Goal: Check status: Check status

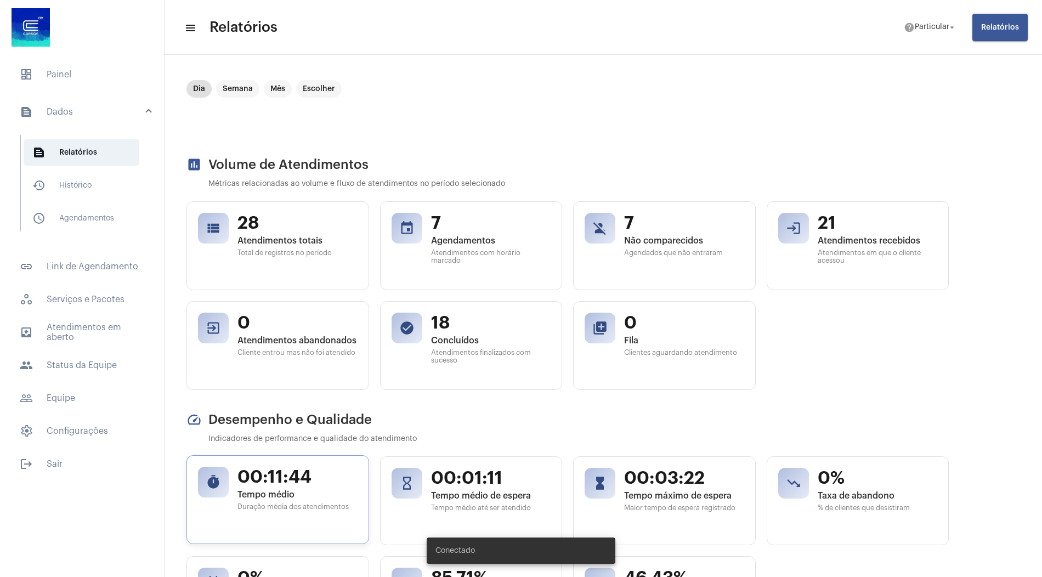
scroll to position [257, 0]
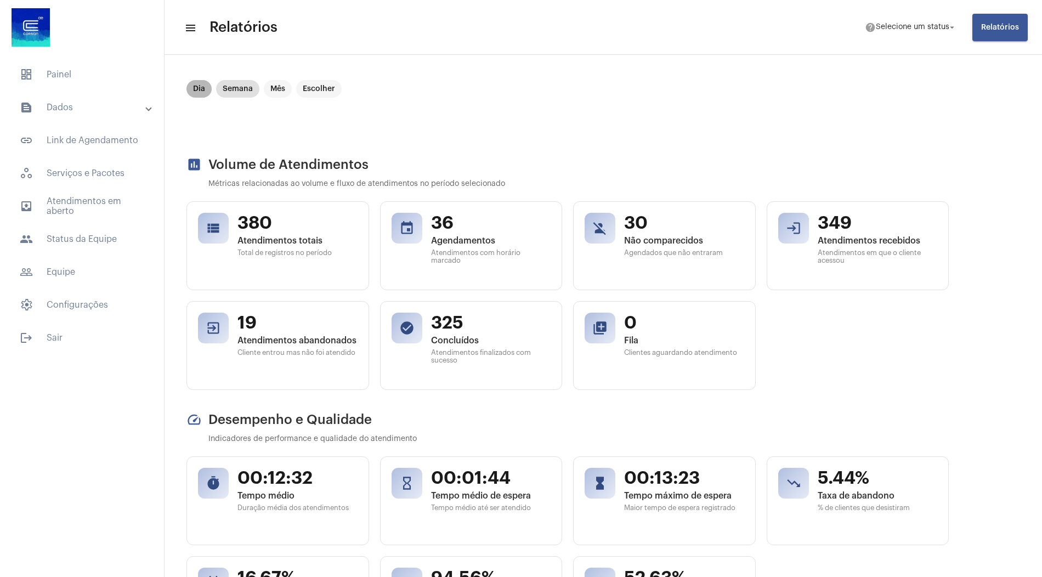
click at [198, 89] on mat-chip "Dia" at bounding box center [198, 89] width 25 height 18
click at [89, 104] on mat-panel-title "text_snippet_outlined Dados" at bounding box center [83, 107] width 127 height 13
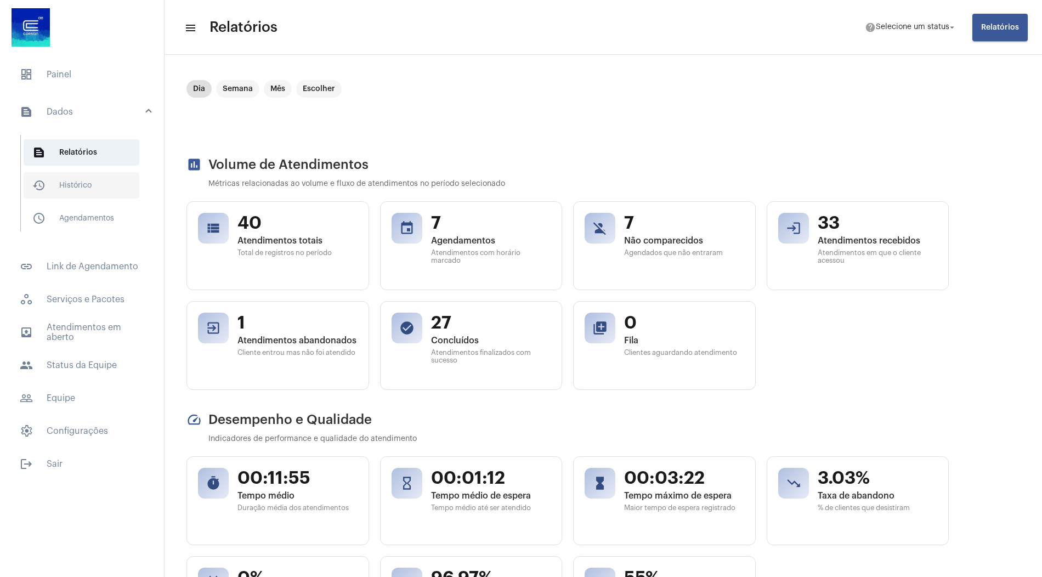
click at [74, 182] on span "history_outlined Histórico" at bounding box center [82, 185] width 116 height 26
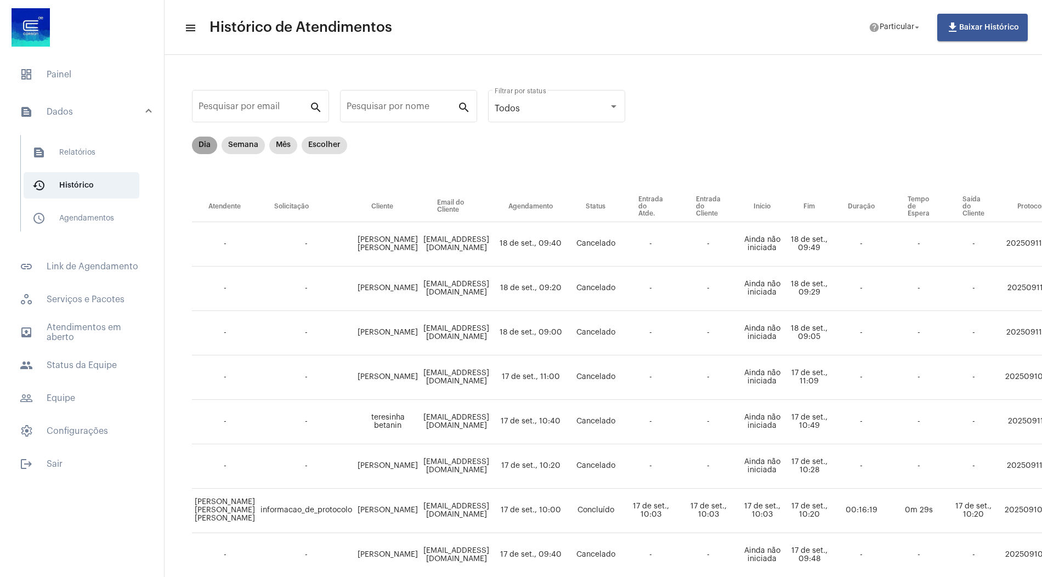
click at [202, 145] on mat-chip "Dia" at bounding box center [204, 146] width 25 height 18
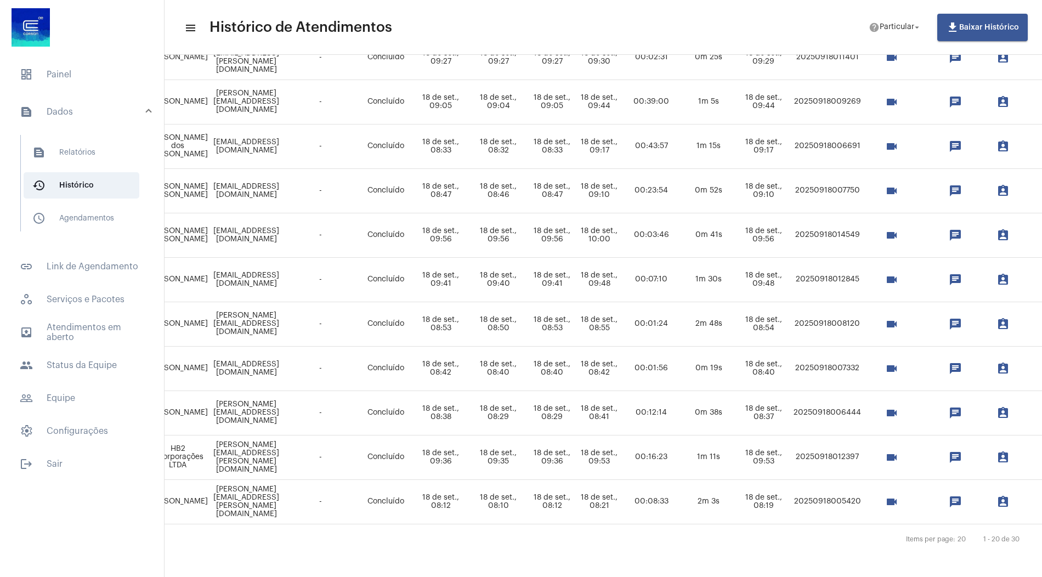
scroll to position [586, 430]
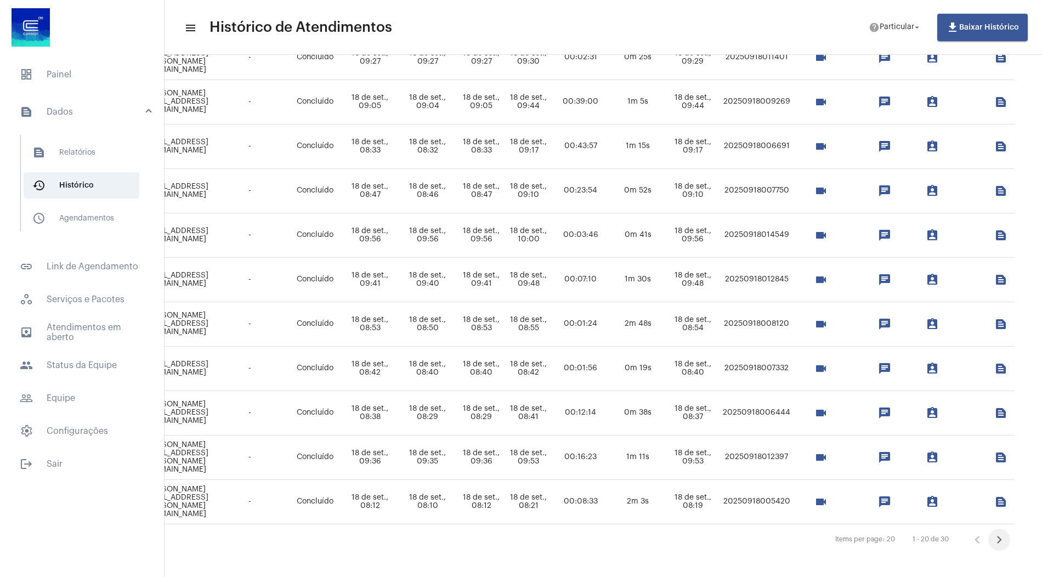
click at [1005, 537] on icon "Próxima página" at bounding box center [998, 539] width 15 height 15
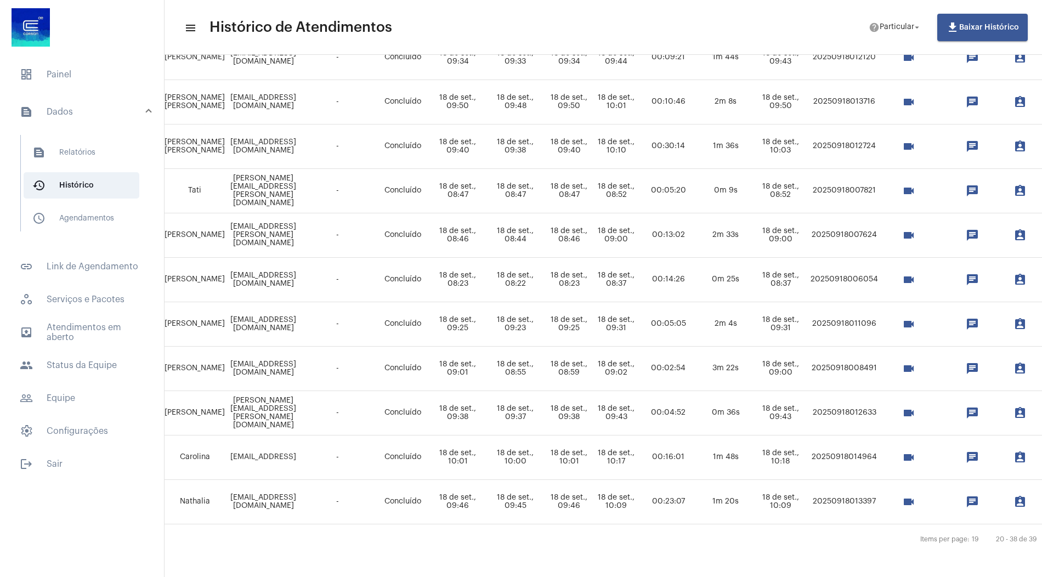
scroll to position [542, 374]
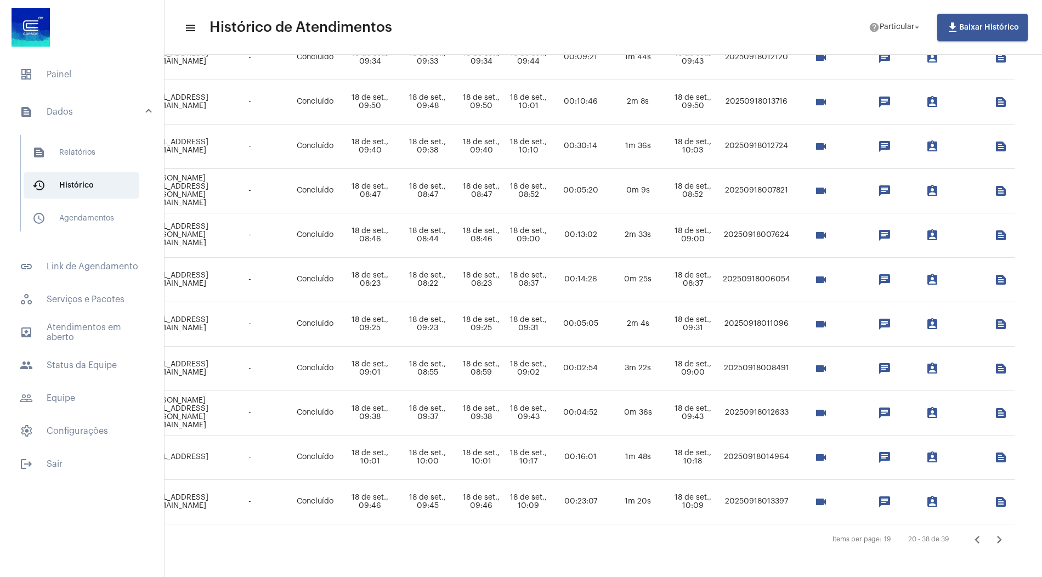
click at [999, 536] on icon "Próxima página" at bounding box center [999, 540] width 5 height 8
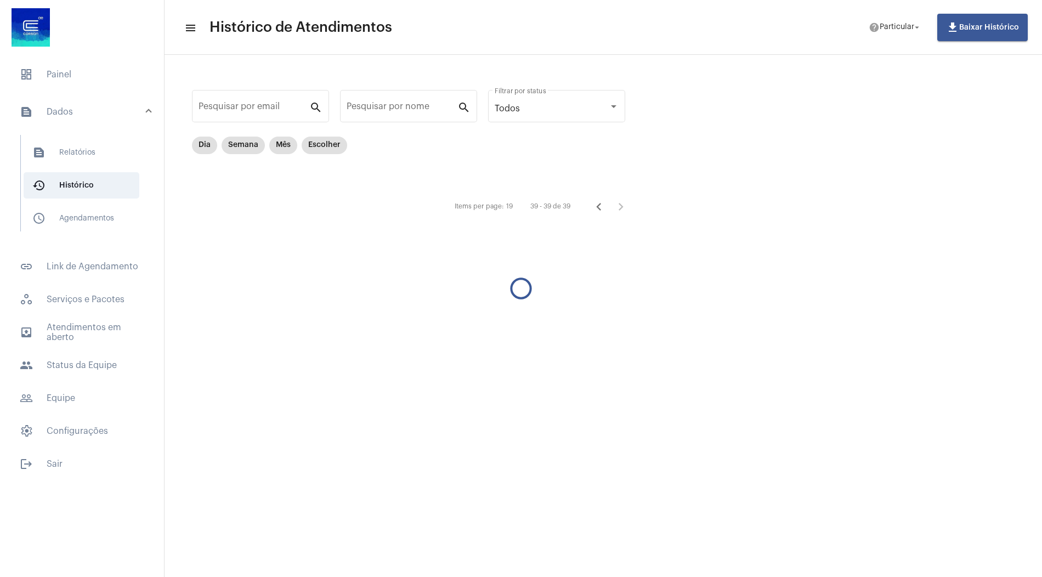
scroll to position [0, 0]
click at [209, 144] on mat-chip "Dia" at bounding box center [204, 146] width 25 height 18
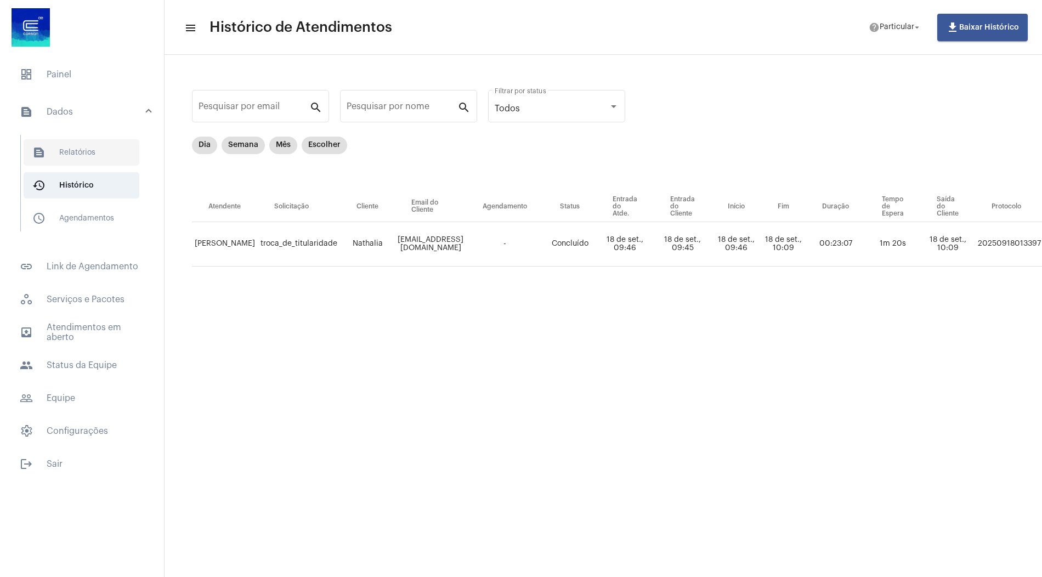
click at [96, 154] on span "text_snippet_outlined Relatórios" at bounding box center [82, 152] width 116 height 26
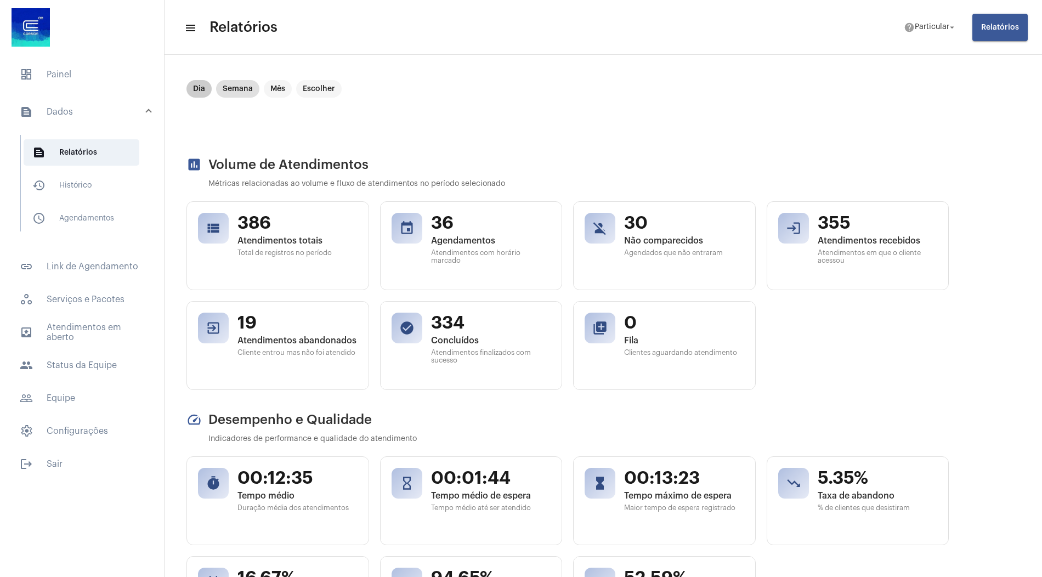
click at [196, 89] on mat-chip "Dia" at bounding box center [198, 89] width 25 height 18
